Goal: Information Seeking & Learning: Learn about a topic

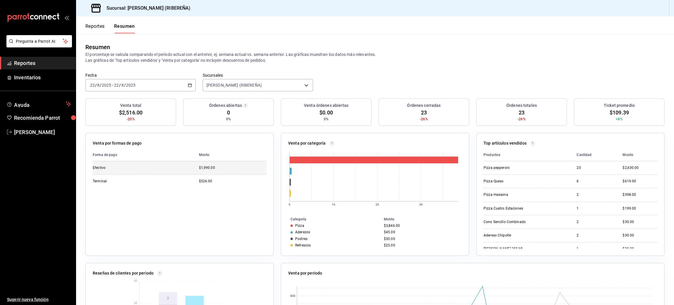
click at [204, 171] on td "$1,990.00" at bounding box center [230, 167] width 72 height 13
click at [100, 27] on button "Reportes" at bounding box center [94, 28] width 19 height 10
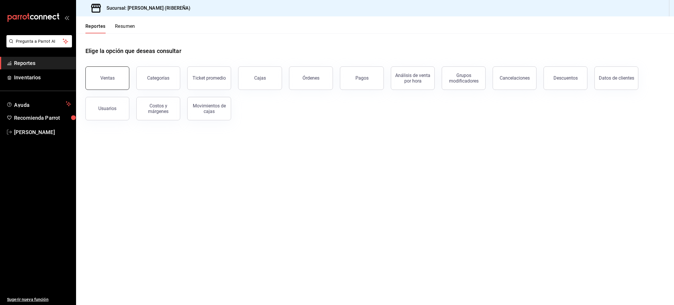
click at [109, 77] on div "Ventas" at bounding box center [107, 78] width 14 height 6
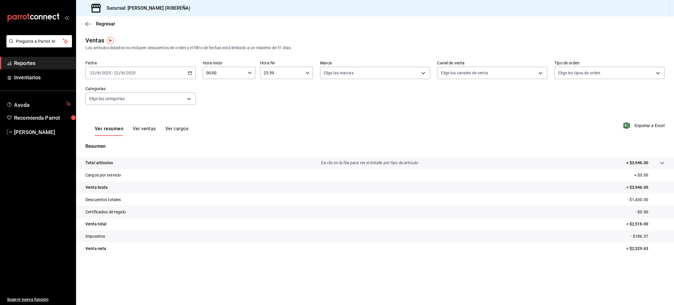
click at [143, 132] on button "Ver ventas" at bounding box center [144, 131] width 23 height 10
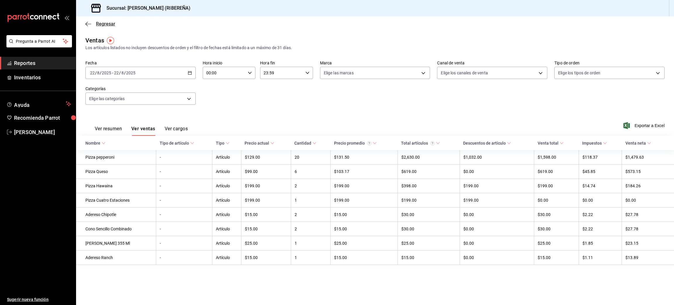
click at [87, 23] on icon "button" at bounding box center [88, 23] width 6 height 5
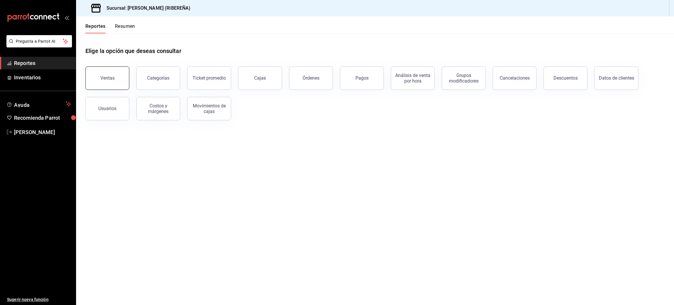
click at [103, 89] on div "Ventas" at bounding box center [103, 74] width 51 height 30
click at [282, 146] on main "Elige la opción que deseas consultar Ventas Categorías Ticket promedio Cajas Ór…" at bounding box center [375, 168] width 598 height 271
click at [112, 80] on div "Ventas" at bounding box center [107, 78] width 14 height 6
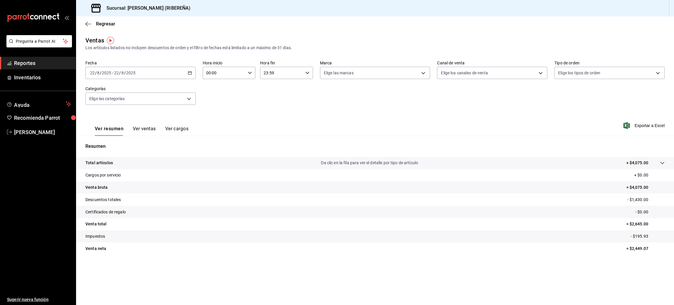
click at [139, 127] on button "Ver ventas" at bounding box center [144, 131] width 23 height 10
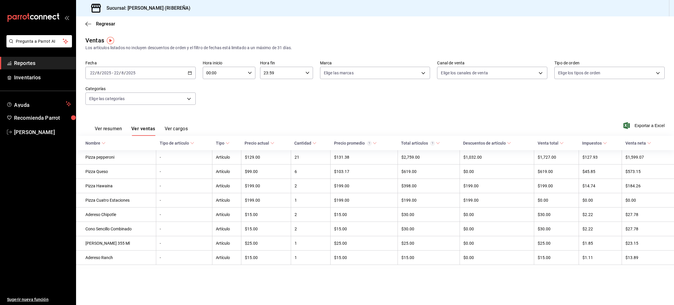
click at [115, 128] on button "Ver resumen" at bounding box center [108, 131] width 27 height 10
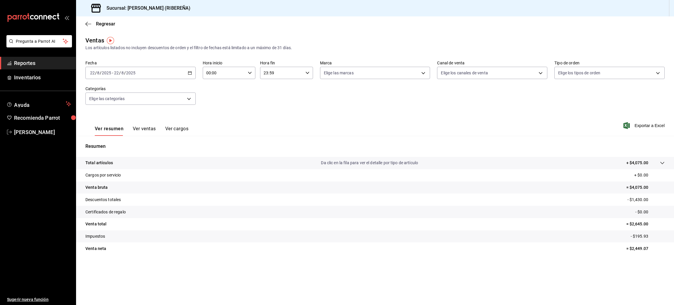
click at [115, 128] on button "Ver resumen" at bounding box center [109, 131] width 29 height 10
click at [86, 22] on icon "button" at bounding box center [88, 23] width 6 height 5
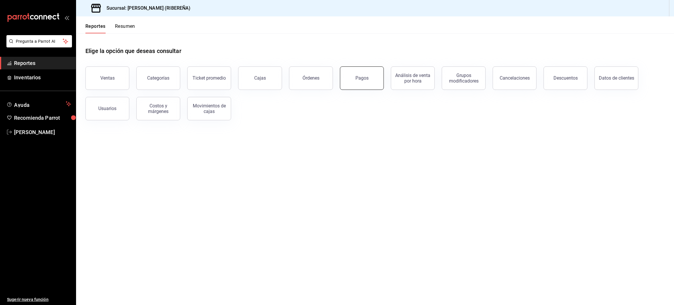
click at [373, 85] on button "Pagos" at bounding box center [362, 77] width 44 height 23
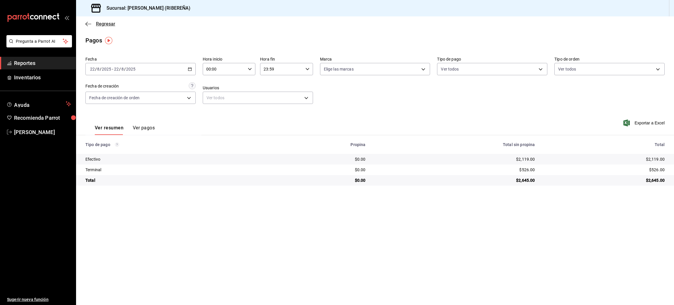
drag, startPoint x: 374, startPoint y: 85, endPoint x: 89, endPoint y: 25, distance: 291.2
click at [89, 25] on icon "button" at bounding box center [88, 23] width 6 height 5
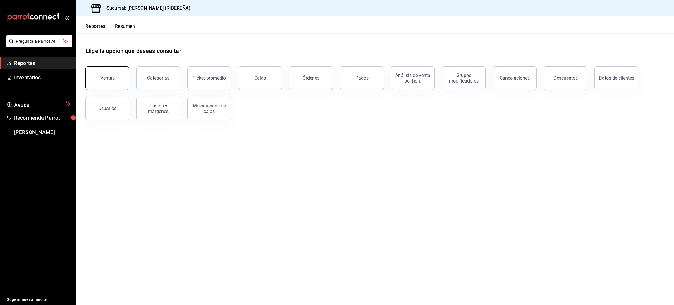
click at [107, 79] on div "Ventas" at bounding box center [107, 78] width 14 height 6
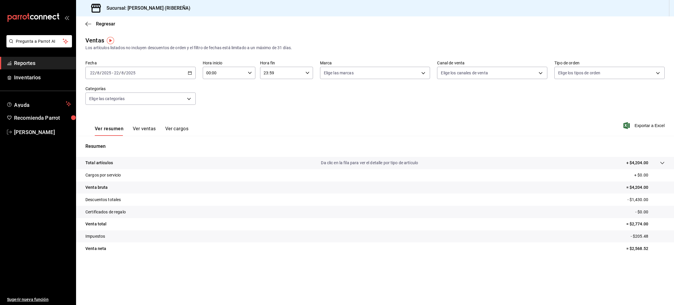
click at [143, 132] on button "Ver ventas" at bounding box center [144, 131] width 23 height 10
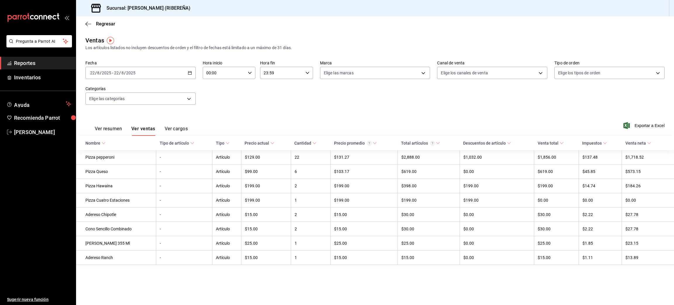
click at [466, 276] on div "Ventas Los artículos listados no incluyen descuentos de orden y el filtro de fe…" at bounding box center [375, 156] width 598 height 240
click at [105, 129] on button "Ver resumen" at bounding box center [108, 131] width 27 height 10
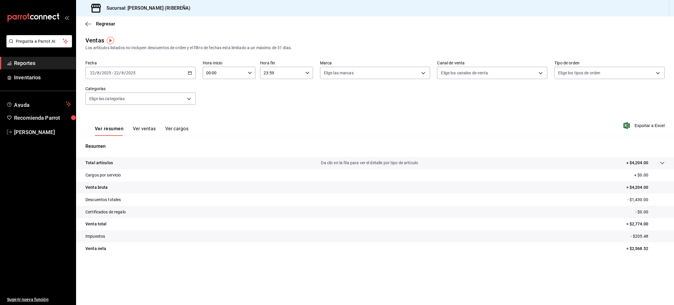
click at [142, 126] on button "Ver ventas" at bounding box center [144, 131] width 23 height 10
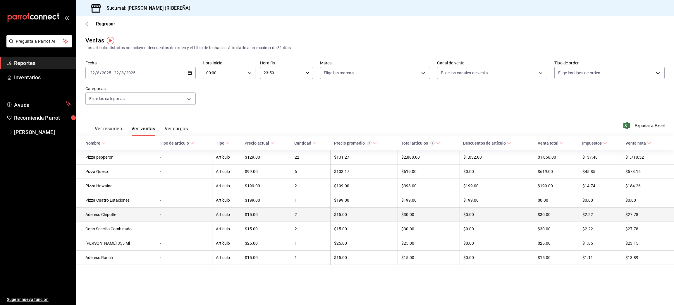
click at [303, 216] on td "2" at bounding box center [310, 214] width 39 height 14
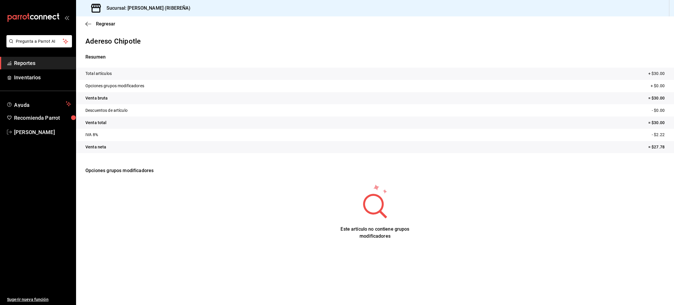
click at [85, 23] on div "Regresar" at bounding box center [375, 23] width 598 height 15
click at [88, 21] on icon "button" at bounding box center [88, 23] width 6 height 5
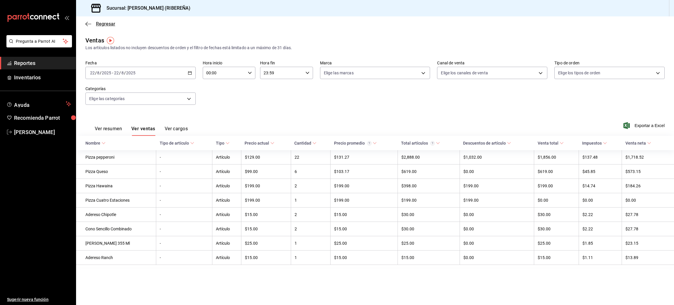
click at [85, 23] on icon "button" at bounding box center [88, 23] width 6 height 5
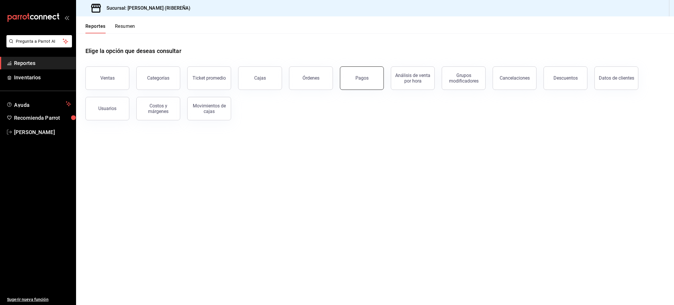
click at [360, 81] on button "Pagos" at bounding box center [362, 77] width 44 height 23
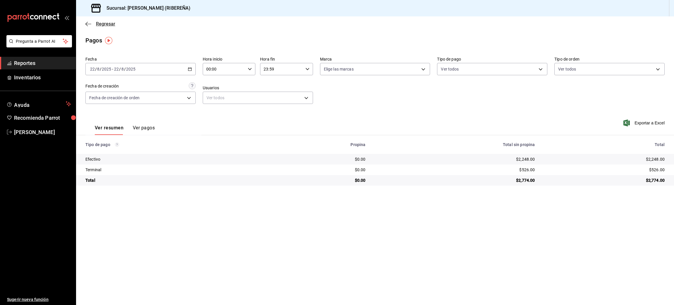
click at [87, 24] on icon "button" at bounding box center [88, 23] width 6 height 5
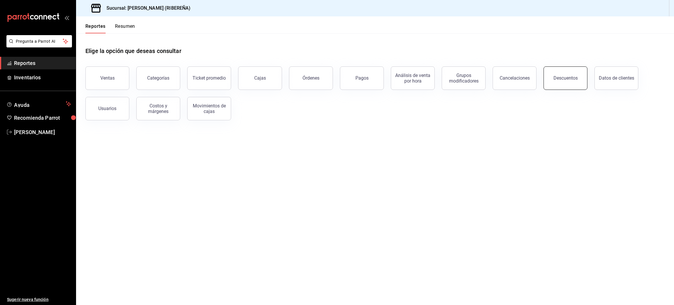
click at [562, 84] on button "Descuentos" at bounding box center [565, 77] width 44 height 23
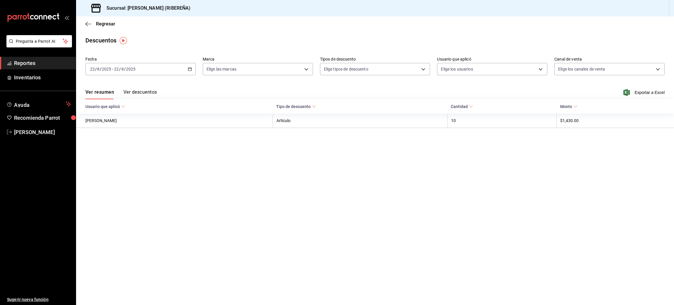
click at [151, 91] on button "Ver descuentos" at bounding box center [139, 94] width 33 height 10
